Goal: Task Accomplishment & Management: Use online tool/utility

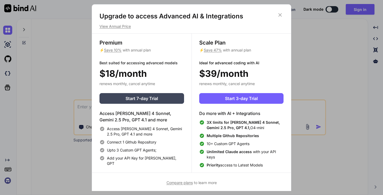
scroll to position [2, 0]
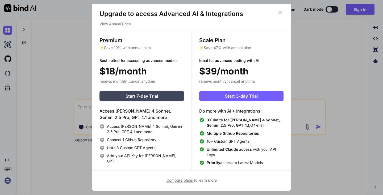
click at [278, 13] on icon at bounding box center [280, 13] width 6 height 6
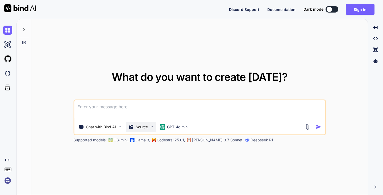
click at [149, 128] on div "Source" at bounding box center [141, 126] width 30 height 11
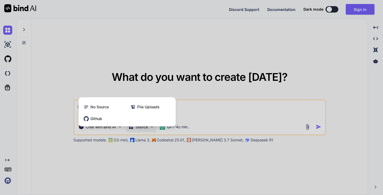
click at [149, 128] on div at bounding box center [191, 97] width 383 height 195
type textarea "x"
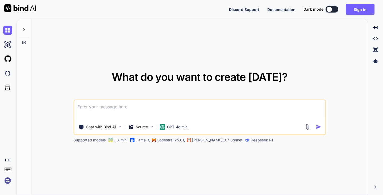
click at [105, 111] on textarea at bounding box center [199, 110] width 251 height 20
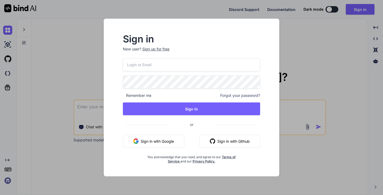
click at [151, 144] on button "Sign in with Google" at bounding box center [153, 140] width 61 height 13
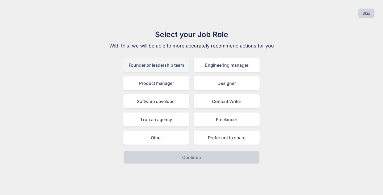
click at [164, 66] on div "Founder or leadership team" at bounding box center [156, 65] width 66 height 14
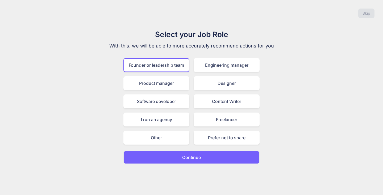
click at [197, 156] on p "Continue" at bounding box center [191, 157] width 19 height 6
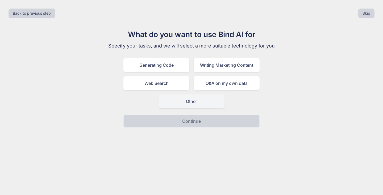
click at [197, 103] on div "Other" at bounding box center [192, 101] width 66 height 14
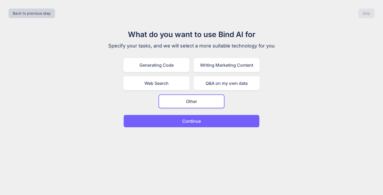
click at [199, 127] on div "Back to previous step Skip What do you want to use Bind AI for Specify your tas…" at bounding box center [191, 97] width 383 height 195
click at [203, 123] on button "Continue" at bounding box center [191, 120] width 136 height 13
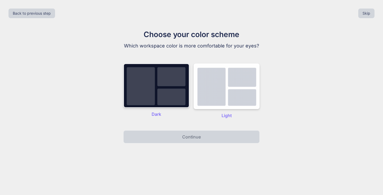
click at [155, 102] on img at bounding box center [156, 85] width 66 height 44
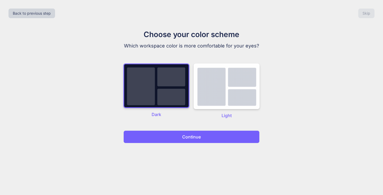
click at [189, 139] on p "Continue" at bounding box center [191, 136] width 19 height 6
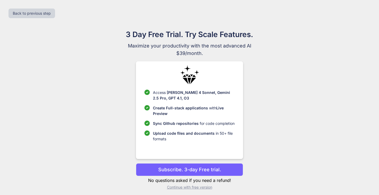
click at [192, 186] on p "Continue with free version" at bounding box center [189, 186] width 107 height 5
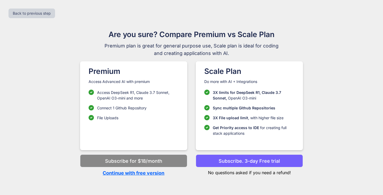
click at [148, 171] on p "Continue with free version" at bounding box center [133, 172] width 107 height 7
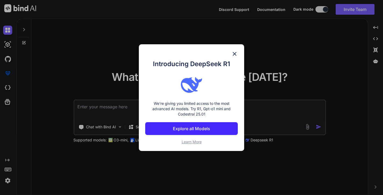
click at [235, 52] on img at bounding box center [235, 54] width 6 height 6
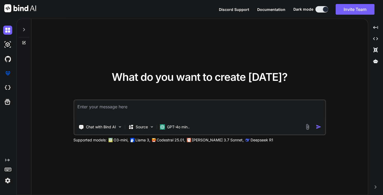
click at [136, 108] on textarea at bounding box center [199, 110] width 251 height 20
click at [139, 127] on p "Source" at bounding box center [142, 126] width 12 height 5
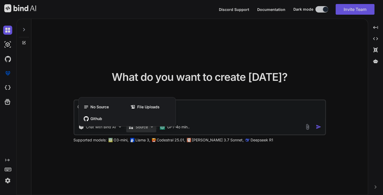
click at [180, 127] on div at bounding box center [191, 97] width 383 height 195
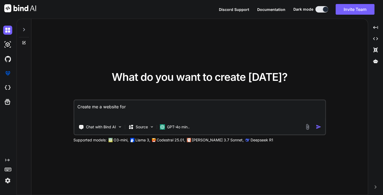
click at [180, 127] on p "GPT-4o min.." at bounding box center [178, 126] width 23 height 5
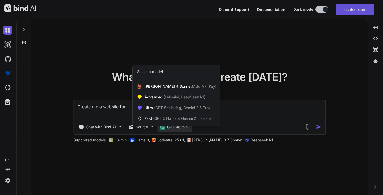
click at [233, 118] on div at bounding box center [191, 97] width 383 height 195
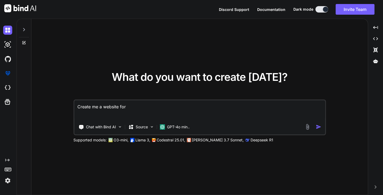
click at [145, 114] on textarea "Create me a website for" at bounding box center [199, 110] width 251 height 20
paste textarea "# Lore-Ipsumdolor Sitametco Adipisci Elitsed Doeiusmo Tempor ## 🎯 **Incidid Utl…"
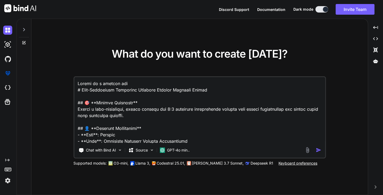
scroll to position [958, 0]
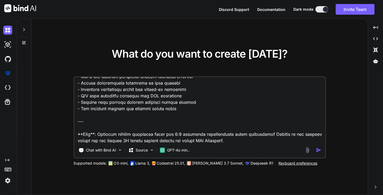
type textarea "Loremi do s ametcon adi # Elit-Seddoeiusm Temporinc Utlabore Etdolor Magnaali E…"
click at [319, 151] on img "button" at bounding box center [319, 150] width 6 height 6
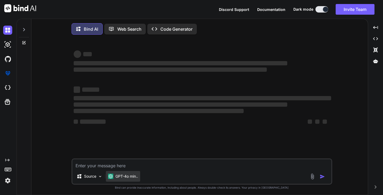
click at [130, 176] on p "GPT-4o min.." at bounding box center [126, 175] width 23 height 5
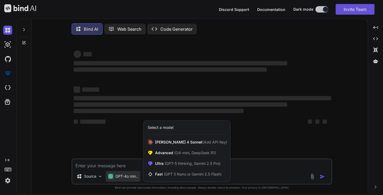
click at [252, 170] on div at bounding box center [191, 97] width 383 height 195
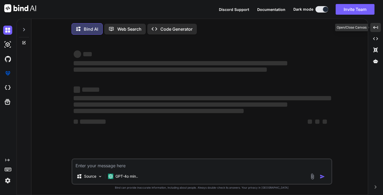
click at [376, 30] on div "Created with Pixso." at bounding box center [375, 27] width 11 height 9
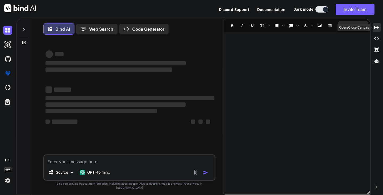
click at [379, 28] on icon at bounding box center [376, 27] width 5 height 3
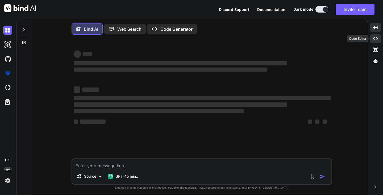
click at [377, 38] on icon "Created with Pixso." at bounding box center [375, 38] width 5 height 5
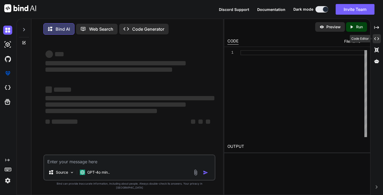
click at [377, 38] on icon "Created with Pixso." at bounding box center [376, 38] width 5 height 5
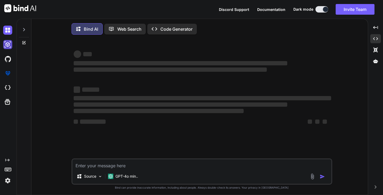
click at [7, 43] on img at bounding box center [7, 44] width 9 height 9
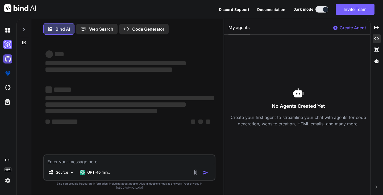
click at [5, 59] on img at bounding box center [7, 58] width 9 height 9
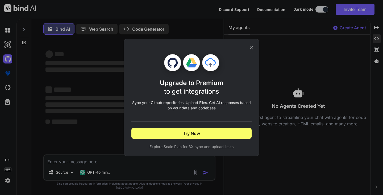
click at [253, 47] on icon at bounding box center [252, 48] width 6 height 6
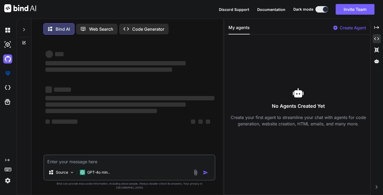
click at [25, 8] on img at bounding box center [20, 8] width 32 height 8
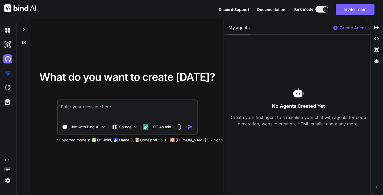
click at [104, 109] on textarea at bounding box center [127, 110] width 139 height 20
click at [6, 74] on img at bounding box center [7, 73] width 9 height 9
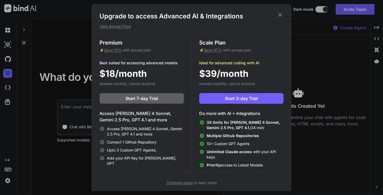
scroll to position [2, 0]
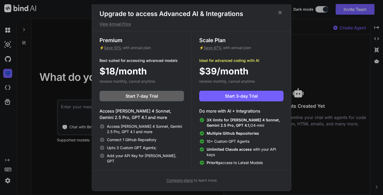
click at [280, 14] on icon at bounding box center [280, 13] width 6 height 6
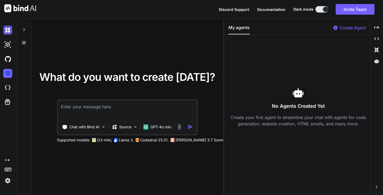
click at [7, 31] on img at bounding box center [7, 30] width 9 height 9
click at [73, 102] on textarea at bounding box center [127, 110] width 139 height 20
paste textarea "# Lore-Ipsumdolor Sitametco Adipisci Elitsed Doeiusmo Tempor ## 🎯 **Incidid Utl…"
type textarea "# Lore-Ipsumdolor Sitametco Adipisci Elitsed Doeiusmo Tempor ## 🎯 **Incidid Utl…"
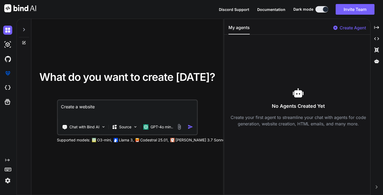
drag, startPoint x: 125, startPoint y: 105, endPoint x: 120, endPoint y: 106, distance: 4.6
click at [120, 106] on textarea "Create a website" at bounding box center [127, 110] width 139 height 20
paste textarea "high convering website for 121 appointment booking for financiual services, Use…"
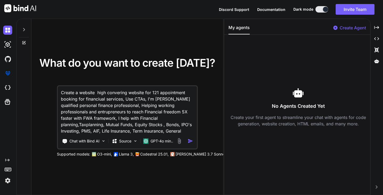
click at [97, 86] on textarea "Create a website high convering website for 121 appointment booking for financi…" at bounding box center [127, 110] width 139 height 48
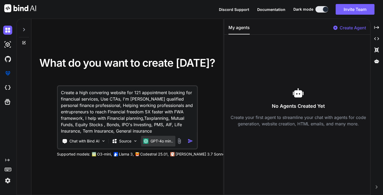
type textarea "Create a high convering website for 121 appointment booking for financiual serv…"
click at [160, 138] on p "GPT-4o min.." at bounding box center [162, 140] width 23 height 5
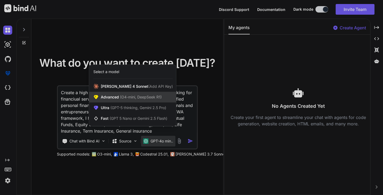
click at [130, 100] on div "Advanced (O4-mini, DeepSeek R1)" at bounding box center [132, 97] width 87 height 11
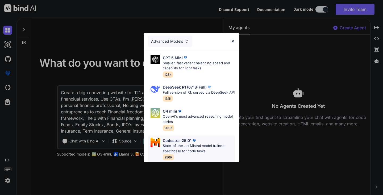
click at [197, 147] on p "State-of-the-art Mistral model trained specifically for code tasks" at bounding box center [199, 148] width 72 height 10
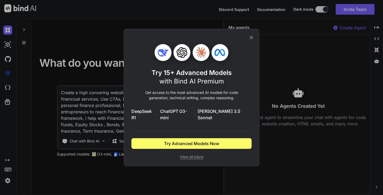
click at [251, 39] on icon at bounding box center [251, 37] width 3 height 3
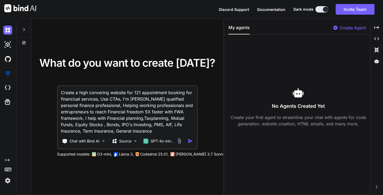
click at [191, 142] on img "button" at bounding box center [191, 141] width 6 height 6
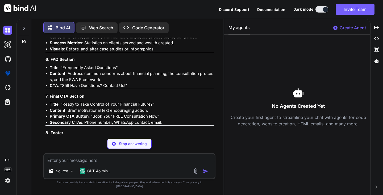
scroll to position [1415, 0]
click at [136, 129] on h4 "8. Footer" at bounding box center [130, 132] width 169 height 6
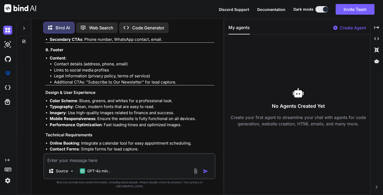
scroll to position [1626, 0]
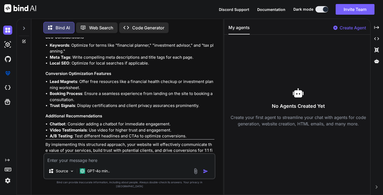
click at [61, 163] on p "Open in Editor" at bounding box center [62, 165] width 25 height 5
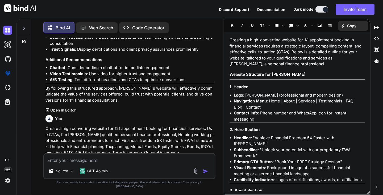
scroll to position [956, 0]
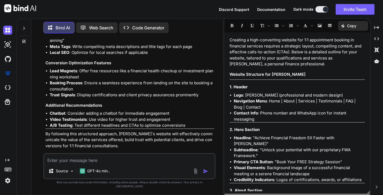
click at [139, 26] on p "Code Generator" at bounding box center [148, 27] width 32 height 6
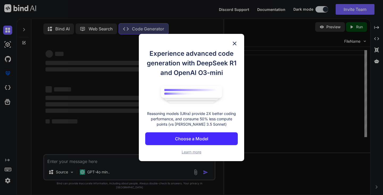
click at [191, 139] on p "Choose a Model" at bounding box center [191, 138] width 33 height 6
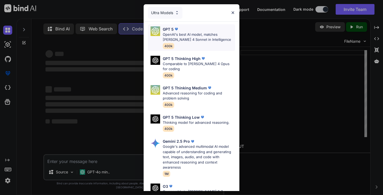
click at [198, 37] on p "OpenAI's best AI model, matches [PERSON_NAME] 4 Sonnet in Intelligence" at bounding box center [199, 37] width 72 height 10
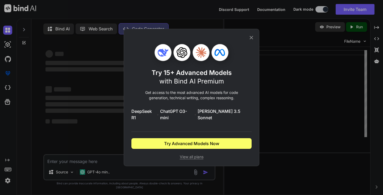
click at [250, 39] on icon at bounding box center [251, 37] width 3 height 3
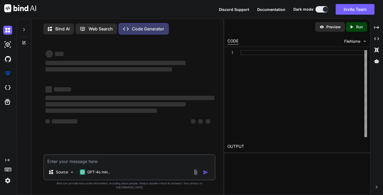
click at [285, 105] on div at bounding box center [304, 93] width 127 height 87
click at [103, 30] on p "Web Search" at bounding box center [101, 29] width 24 height 6
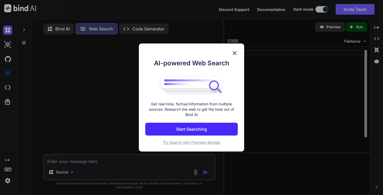
scroll to position [2, 0]
click at [236, 56] on img at bounding box center [235, 53] width 6 height 6
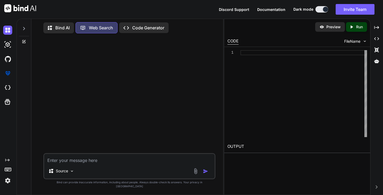
click at [61, 27] on p "Bind AI" at bounding box center [62, 27] width 14 height 6
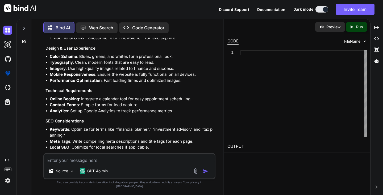
scroll to position [1626, 0]
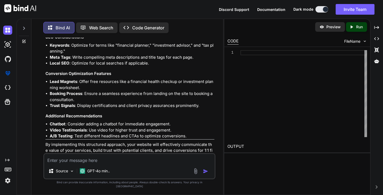
click at [72, 162] on textarea at bounding box center [129, 159] width 170 height 10
type textarea "create"
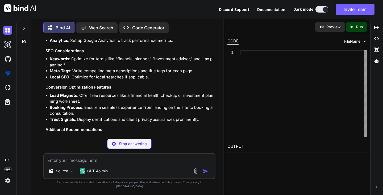
scroll to position [2277, 0]
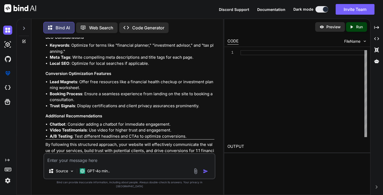
click at [63, 170] on p "Open in Editor" at bounding box center [62, 172] width 25 height 5
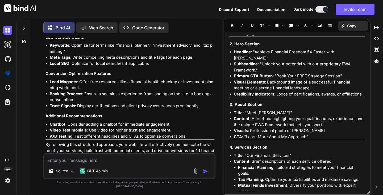
scroll to position [0, 0]
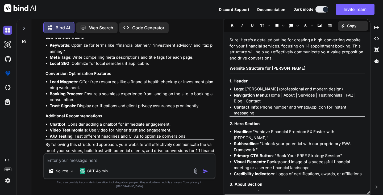
click at [7, 31] on img at bounding box center [7, 30] width 9 height 9
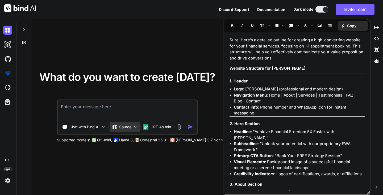
click at [118, 127] on div "Source" at bounding box center [122, 126] width 20 height 5
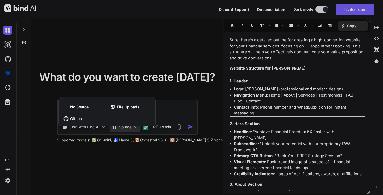
click at [176, 101] on div at bounding box center [191, 97] width 383 height 195
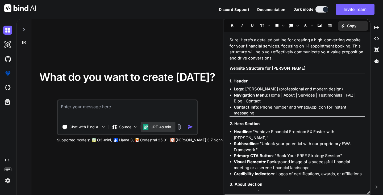
click at [154, 129] on p "GPT-4o min.." at bounding box center [162, 126] width 23 height 5
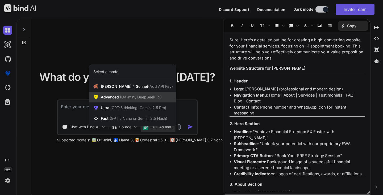
click at [155, 99] on span "(O4-mini, DeepSeek R1)" at bounding box center [140, 96] width 43 height 5
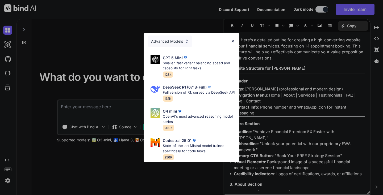
click at [180, 33] on div "Advanced Models" at bounding box center [192, 41] width 96 height 17
click at [178, 38] on div "Advanced Models" at bounding box center [170, 41] width 44 height 12
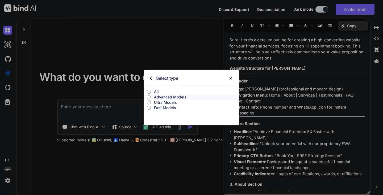
click at [150, 93] on input "All" at bounding box center [149, 91] width 4 height 4
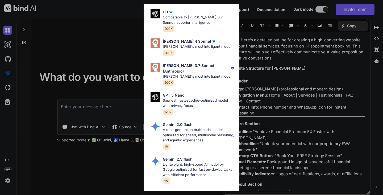
scroll to position [319, 0]
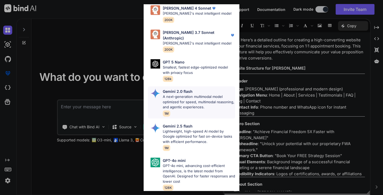
click at [188, 95] on p "A next-generation multimodal model optimized for speed, multimodal reasoning, a…" at bounding box center [199, 102] width 72 height 16
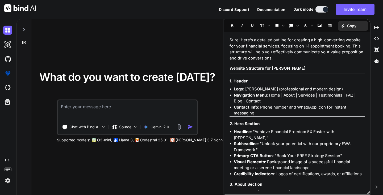
click at [132, 111] on textarea at bounding box center [127, 110] width 139 height 20
